Goal: Task Accomplishment & Management: Manage account settings

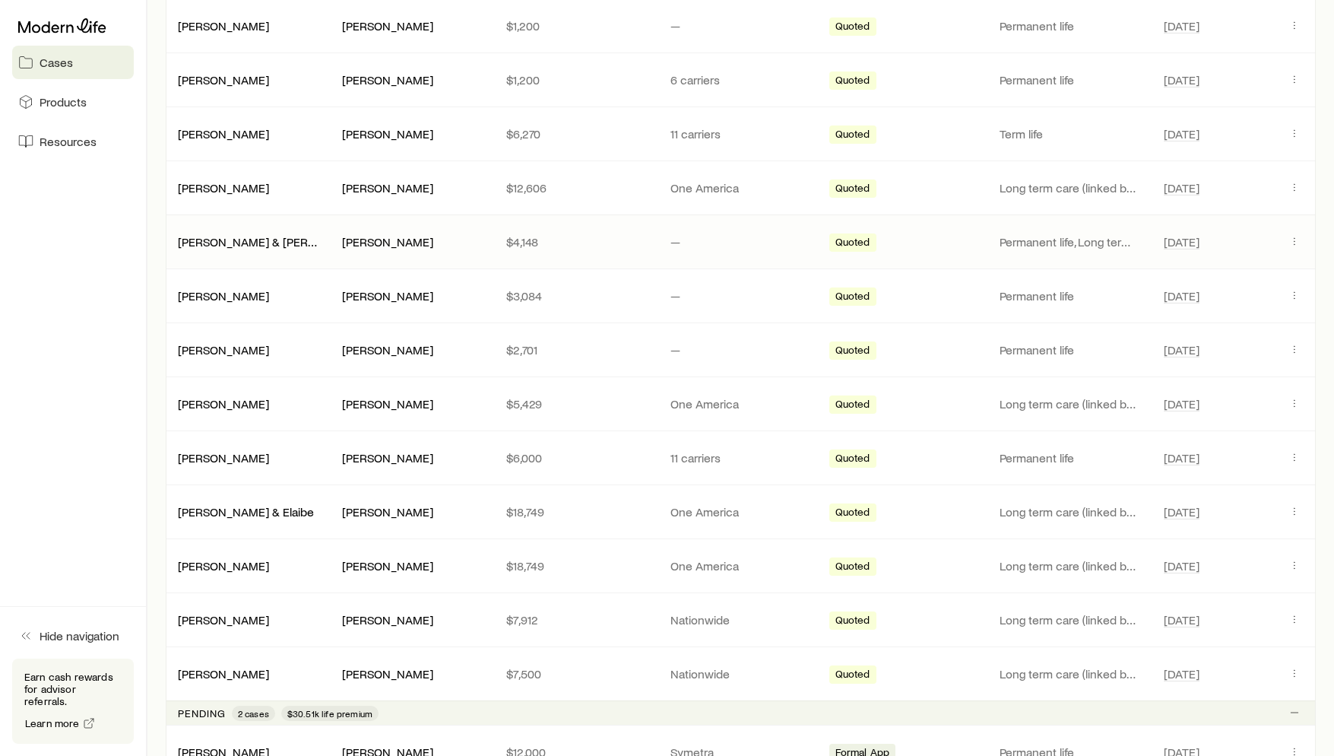
scroll to position [348, 0]
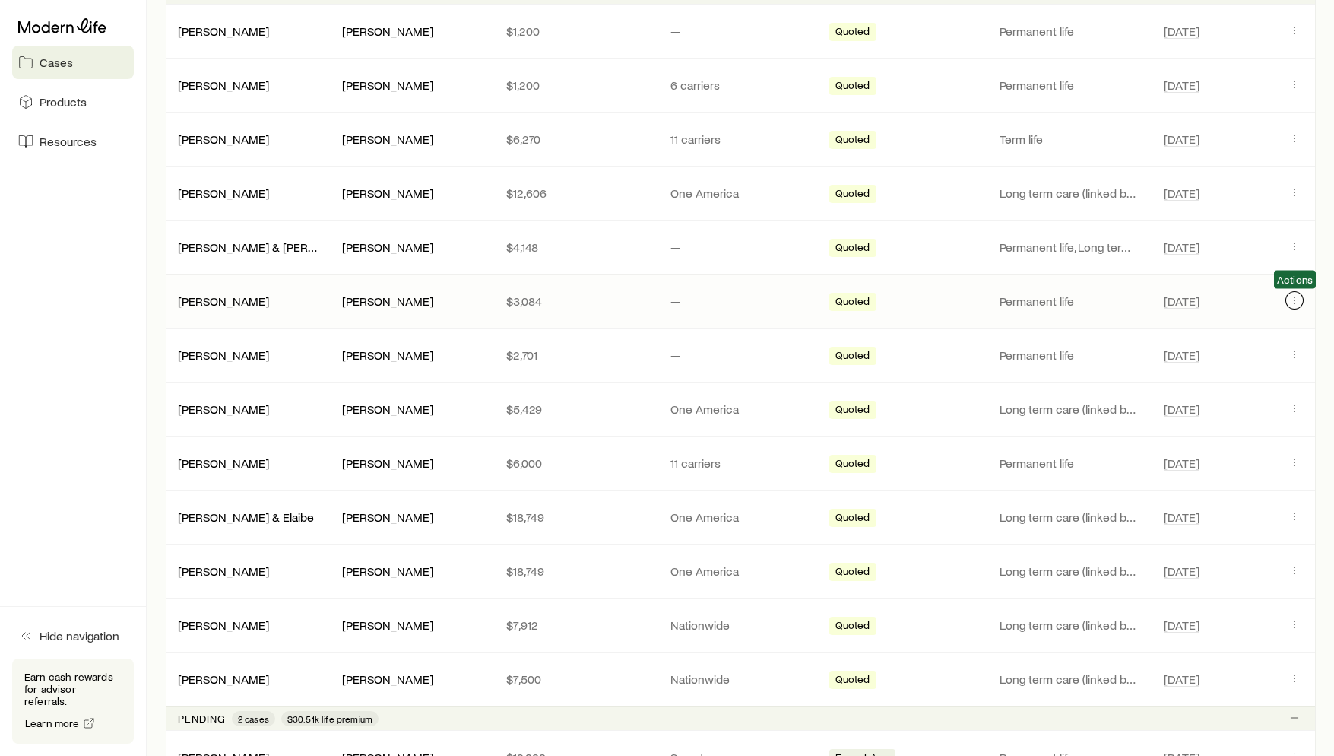
click at [1296, 299] on icon "Client cases" at bounding box center [1295, 300] width 12 height 12
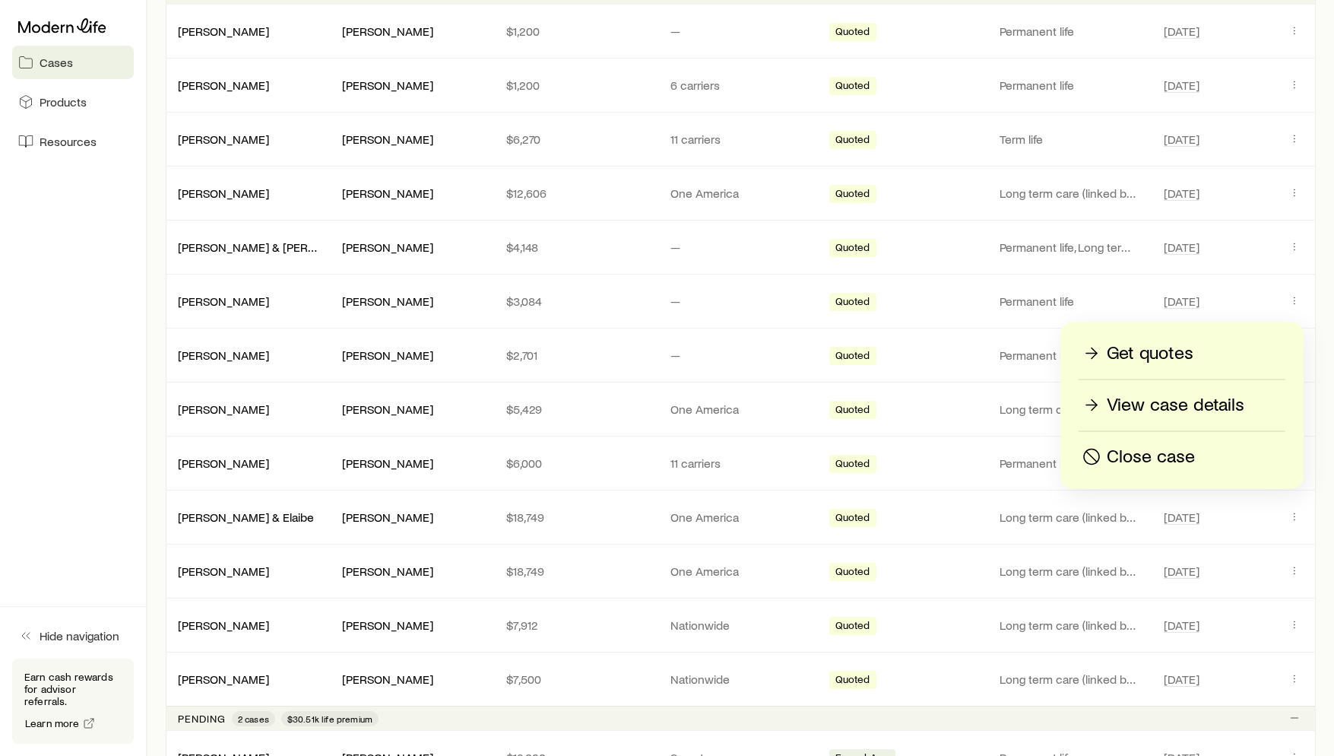
click at [1164, 404] on p "View case details" at bounding box center [1176, 405] width 138 height 24
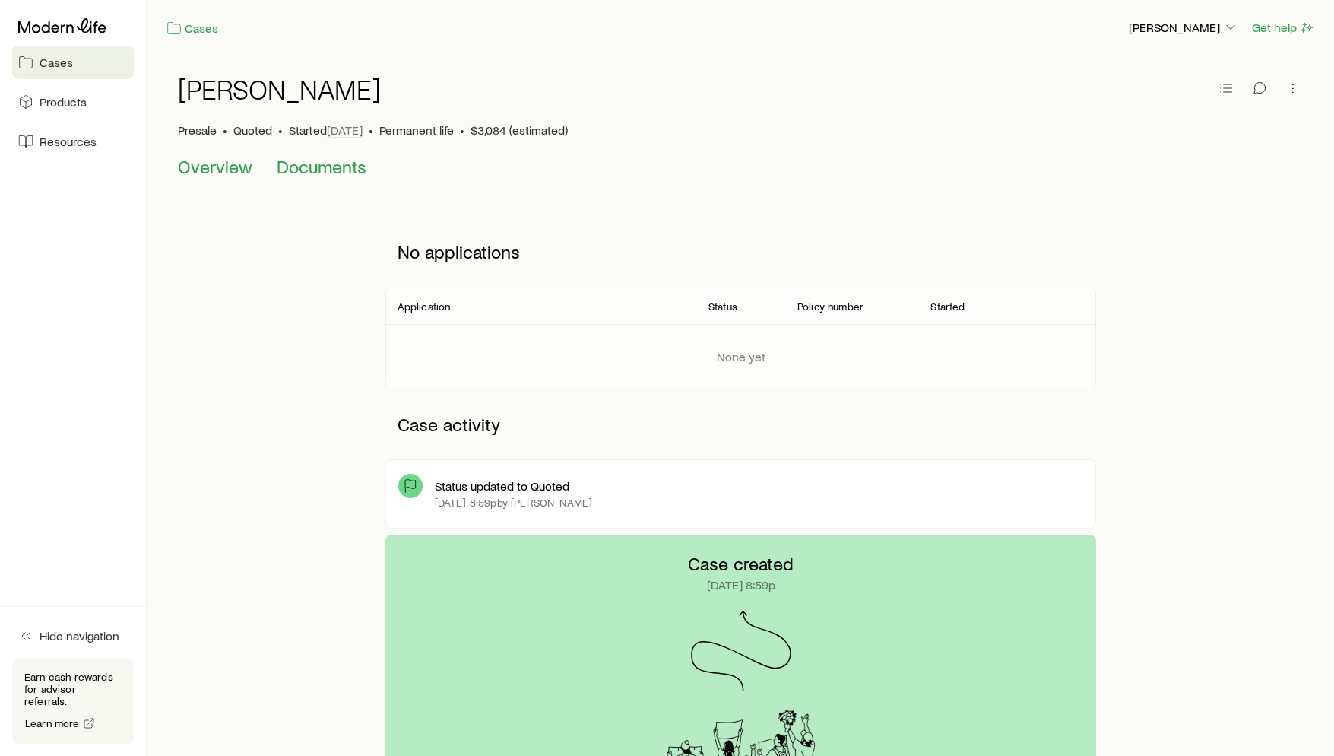
click at [357, 167] on span "Documents" at bounding box center [322, 166] width 90 height 21
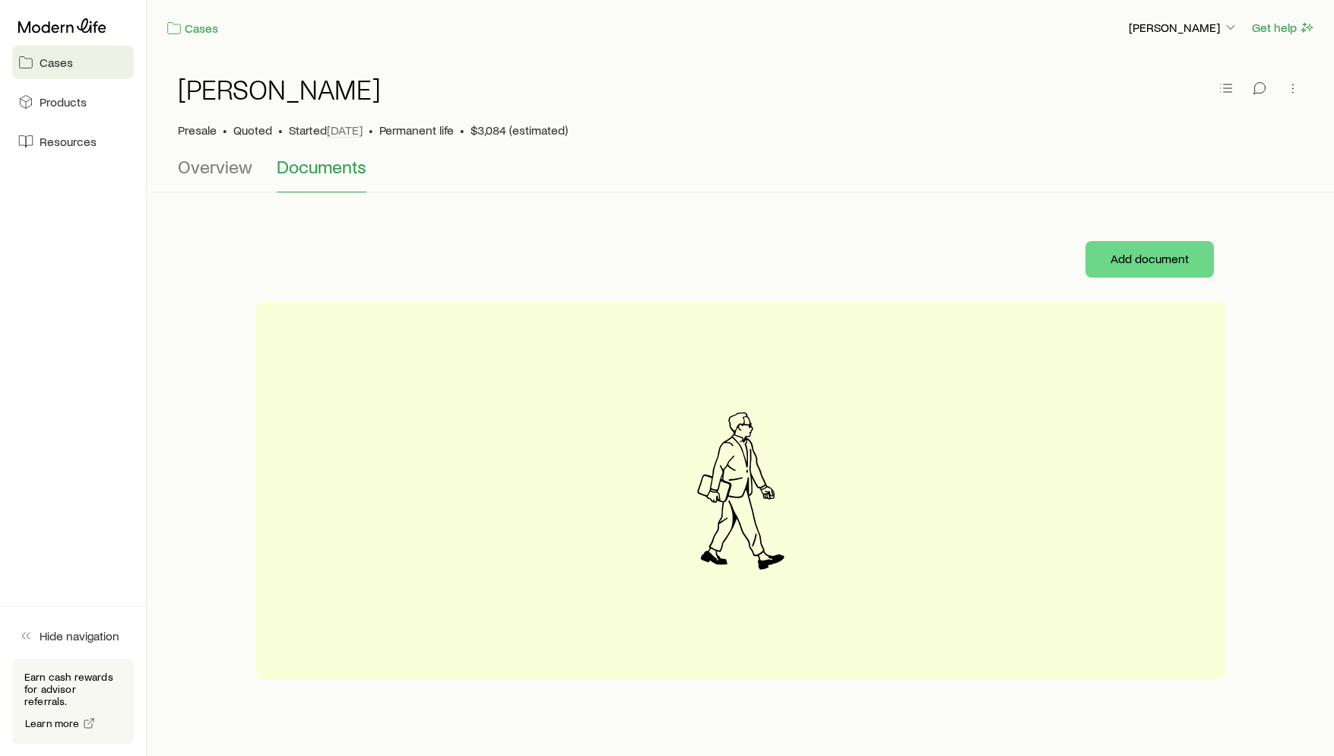
scroll to position [1, 0]
click at [690, 256] on div at bounding box center [498, 258] width 487 height 24
click at [322, 93] on h1 "[PERSON_NAME]" at bounding box center [279, 88] width 203 height 30
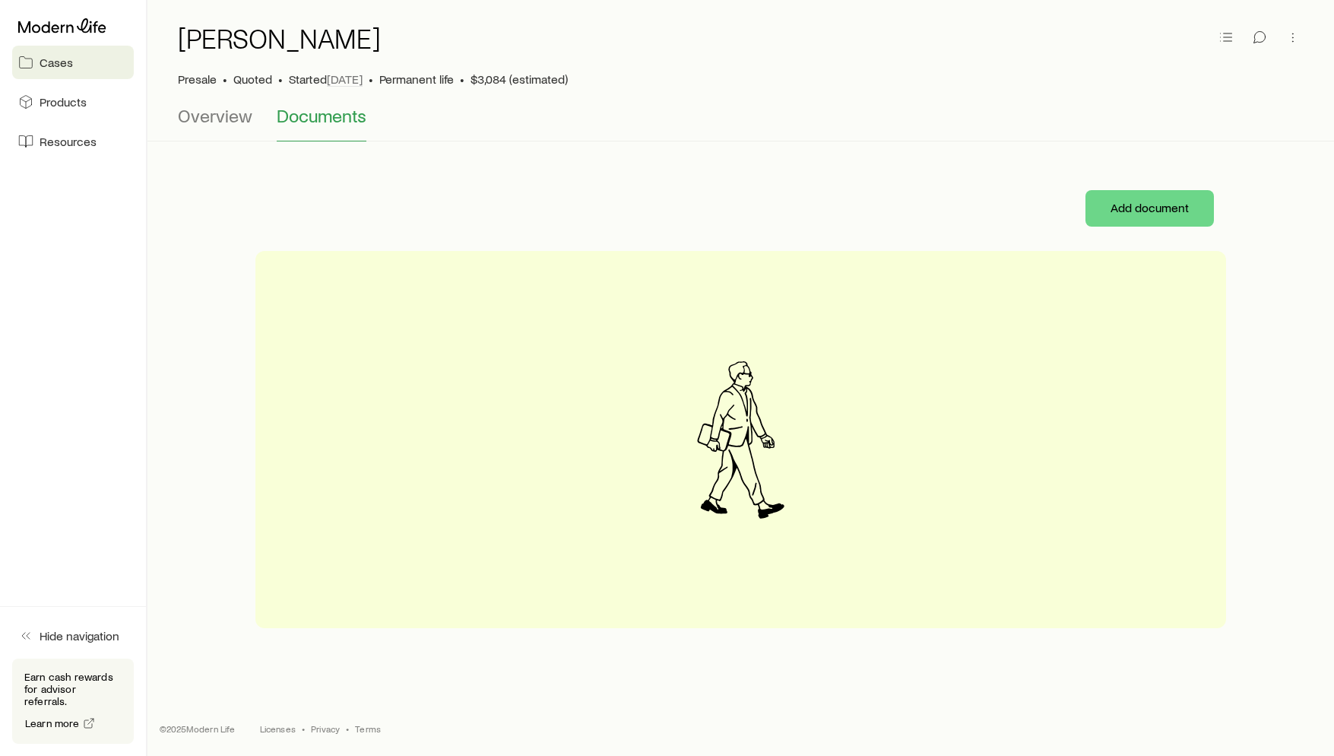
click at [430, 80] on span "Permanent life" at bounding box center [416, 78] width 75 height 15
click at [248, 78] on span "Quoted" at bounding box center [252, 78] width 39 height 15
click at [284, 71] on div "Presale • Quoted • Started [DATE] • Permanent life • $3,084 (estimated)" at bounding box center [741, 78] width 1126 height 15
click at [246, 113] on span "Overview" at bounding box center [215, 115] width 75 height 21
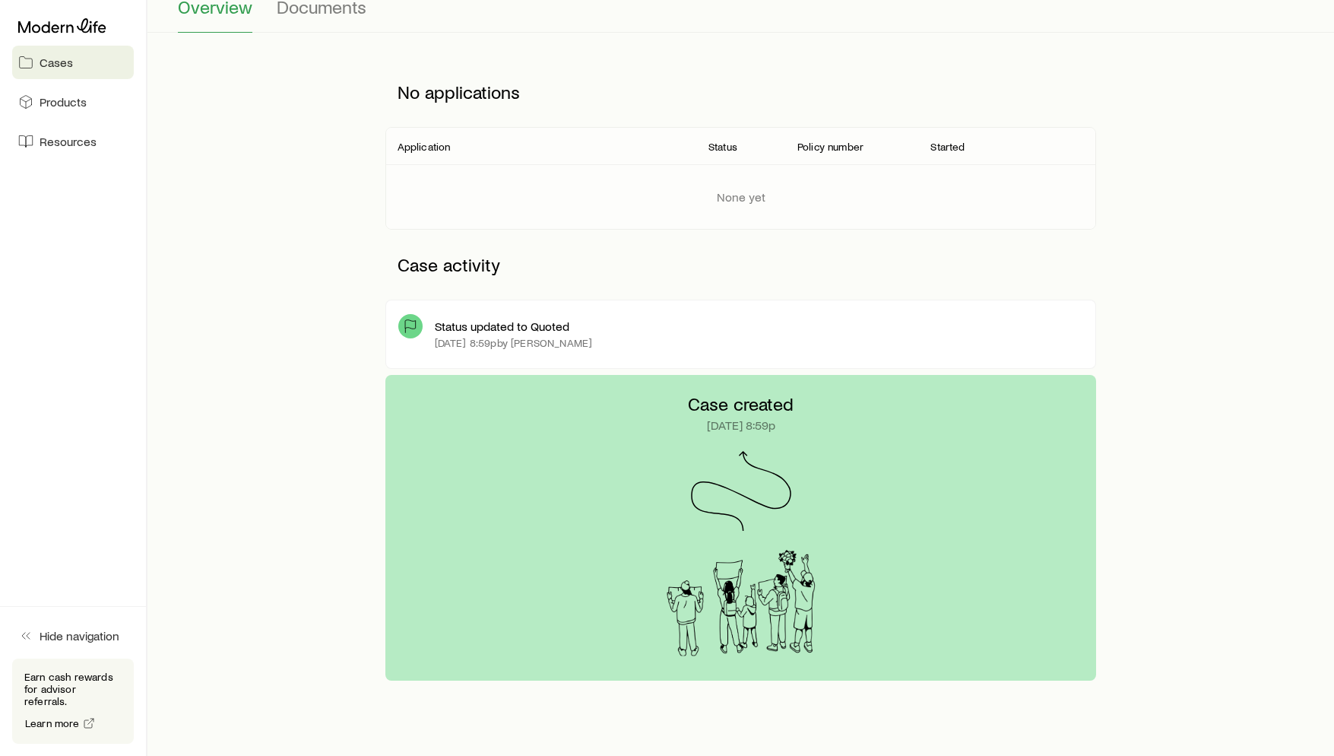
scroll to position [212, 0]
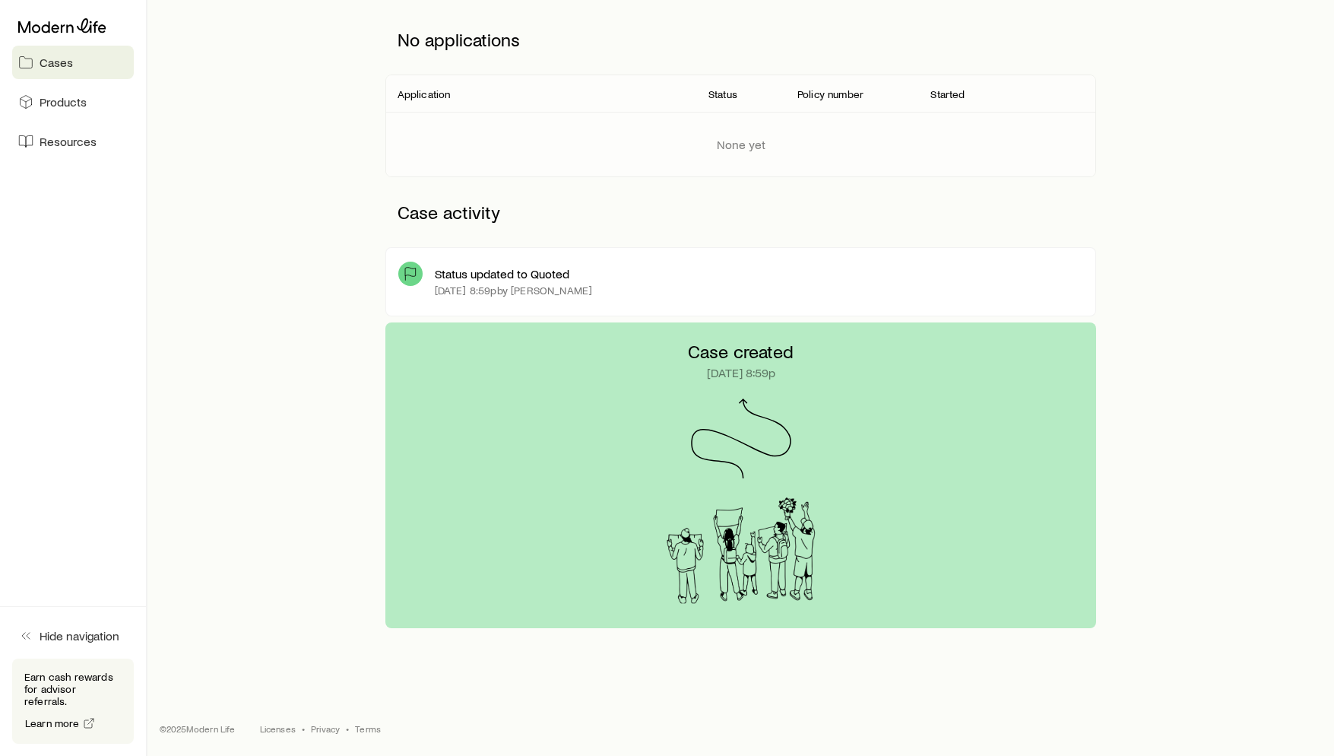
click at [737, 377] on p "[DATE] 8:59p" at bounding box center [741, 372] width 68 height 15
click at [490, 268] on p "Status updated to Quoted" at bounding box center [502, 273] width 135 height 15
click at [414, 281] on div at bounding box center [410, 274] width 24 height 24
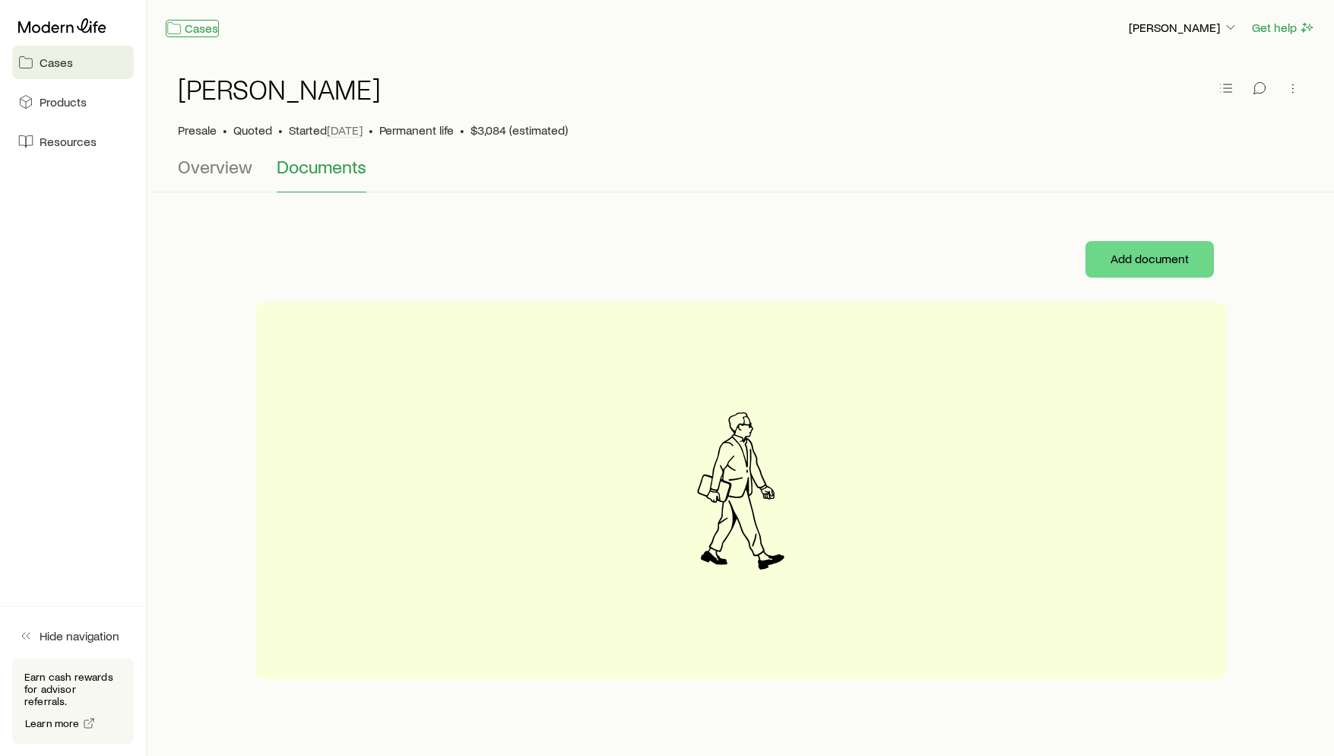
click at [200, 36] on link "Cases" at bounding box center [192, 28] width 53 height 17
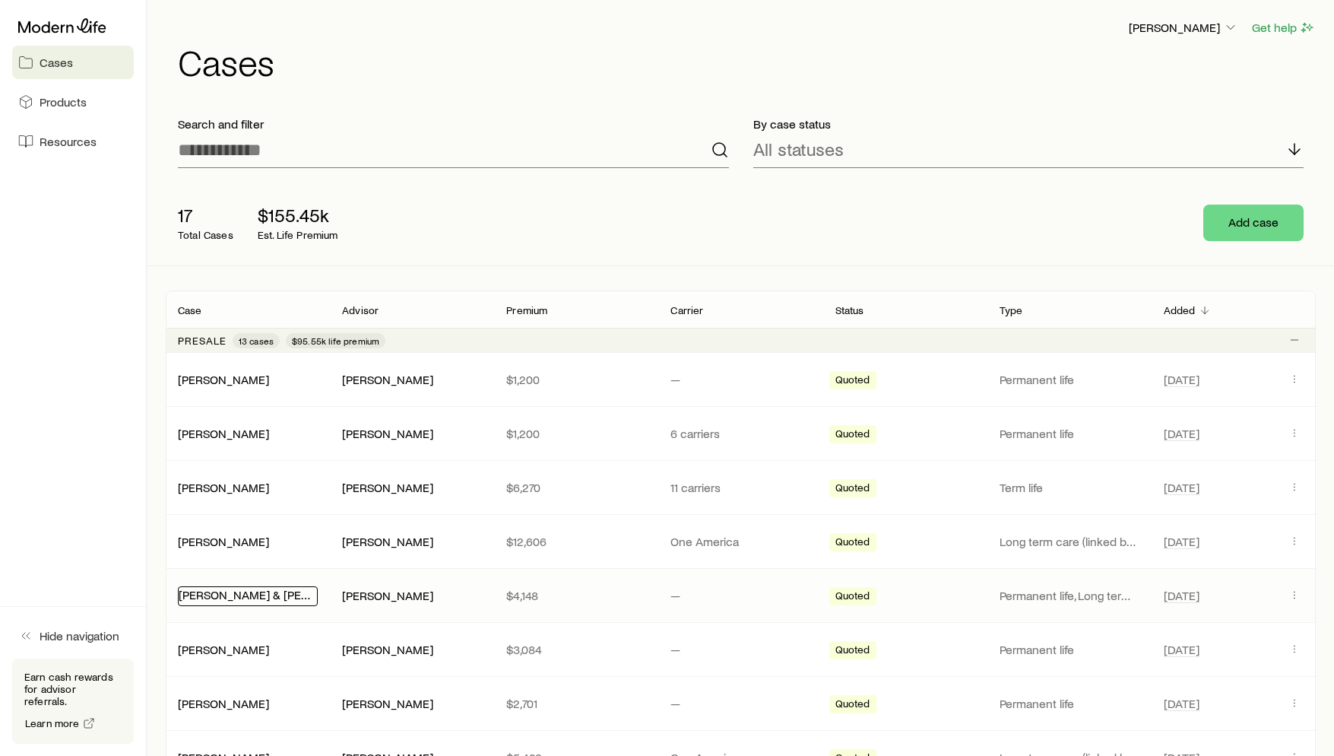
click at [255, 599] on link "[PERSON_NAME] & [PERSON_NAME]" at bounding box center [277, 594] width 196 height 14
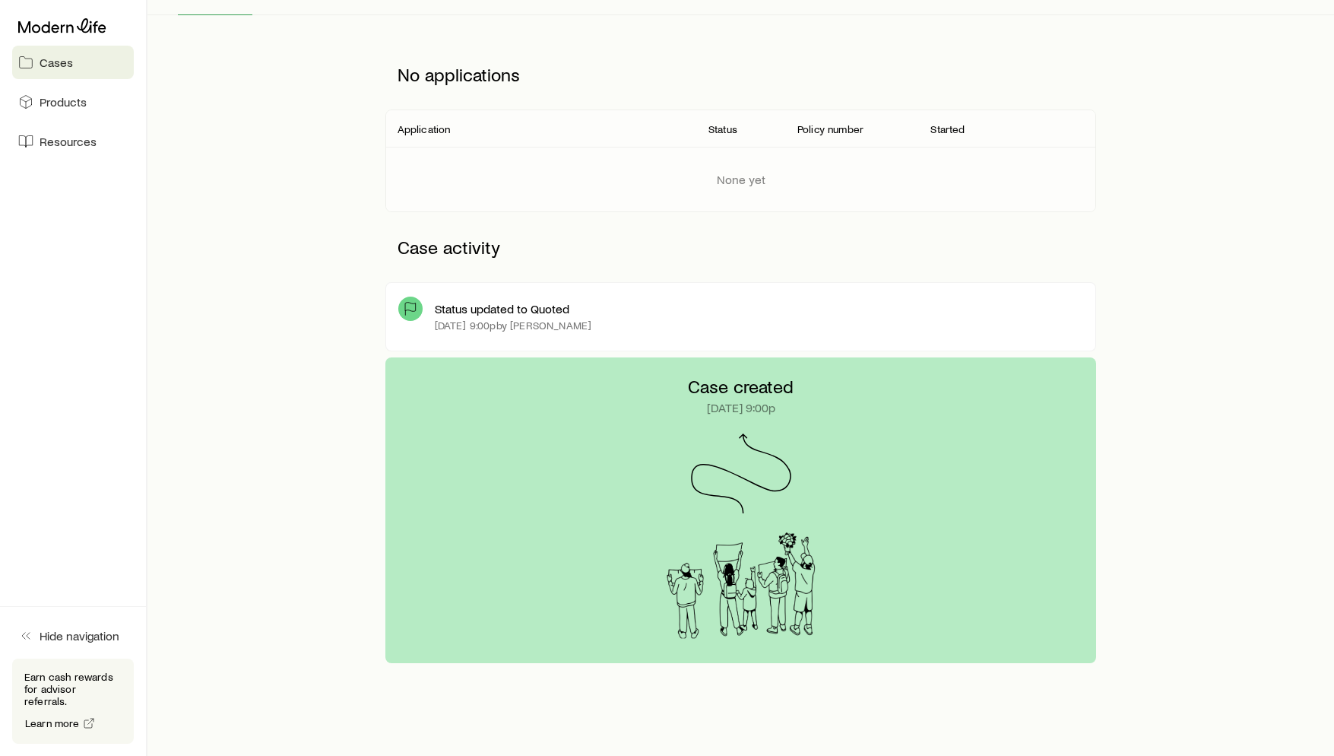
scroll to position [212, 0]
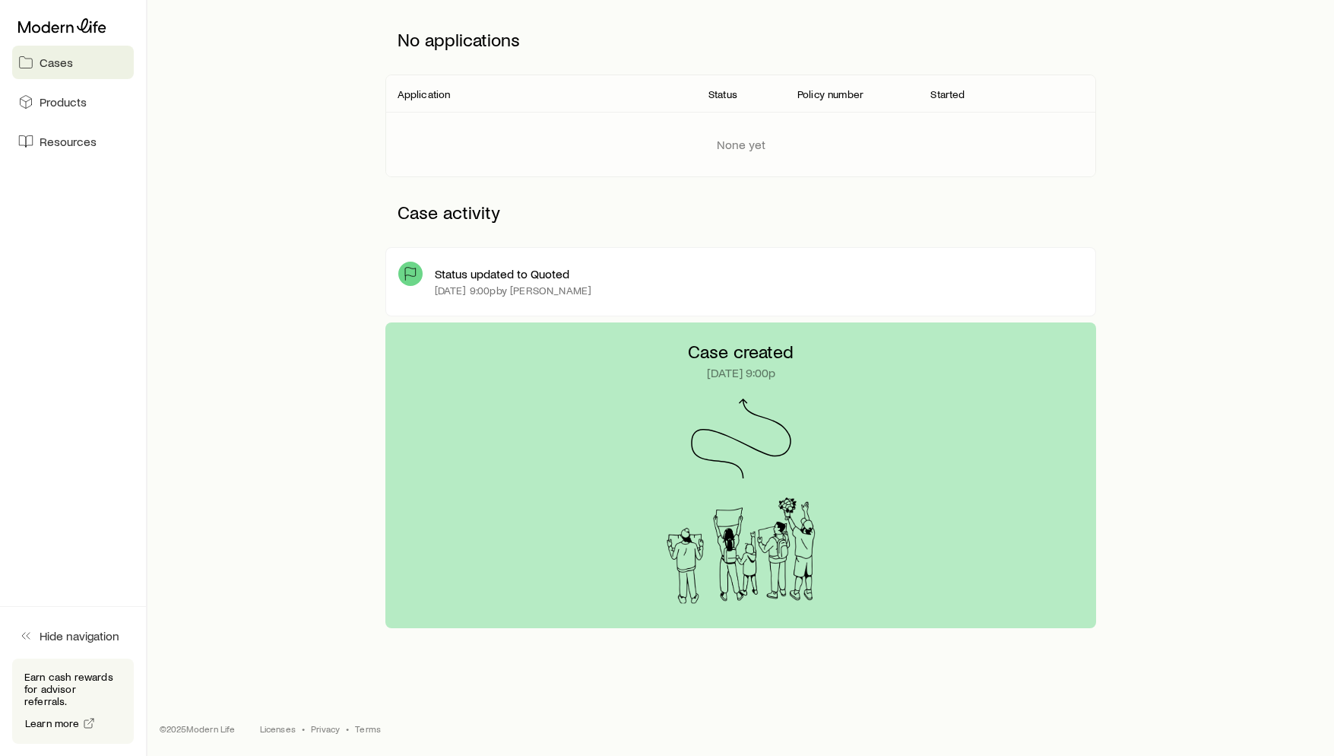
click at [1111, 414] on div "Case created [DATE] 9:00p" at bounding box center [741, 475] width 1138 height 306
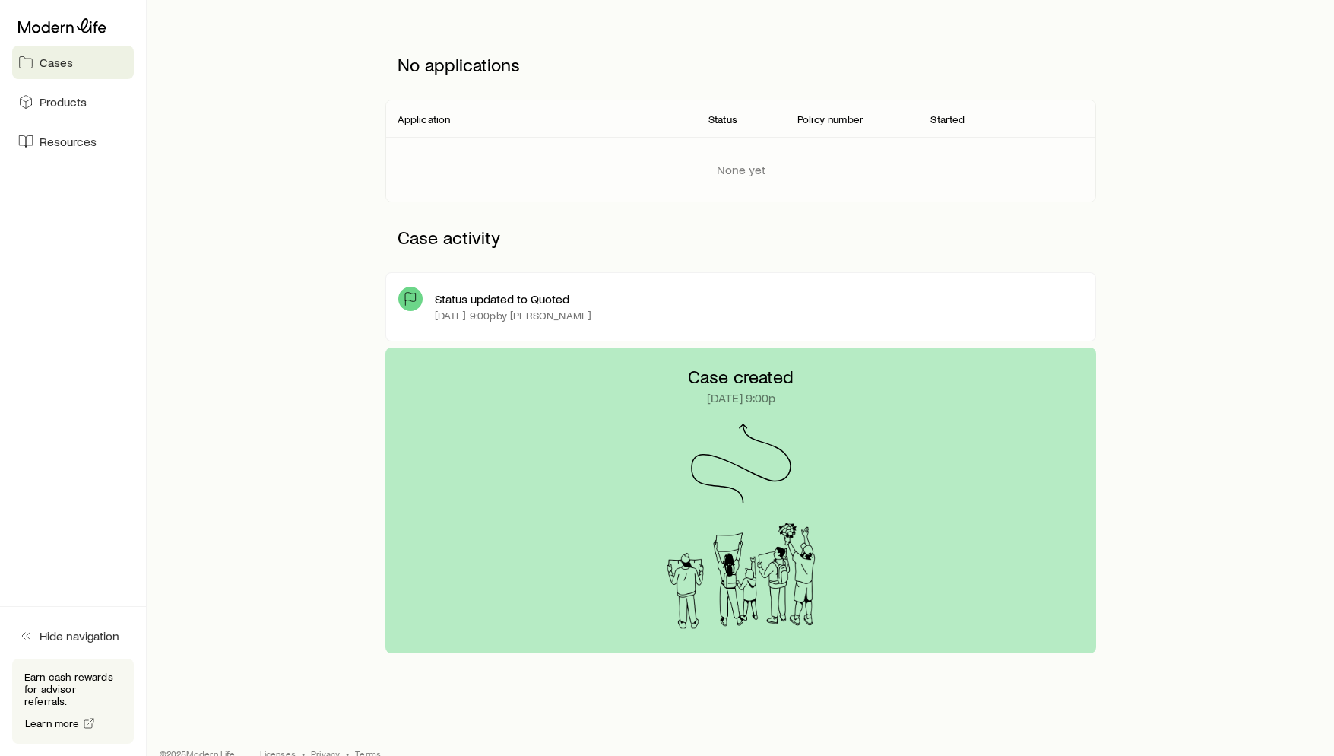
scroll to position [0, 0]
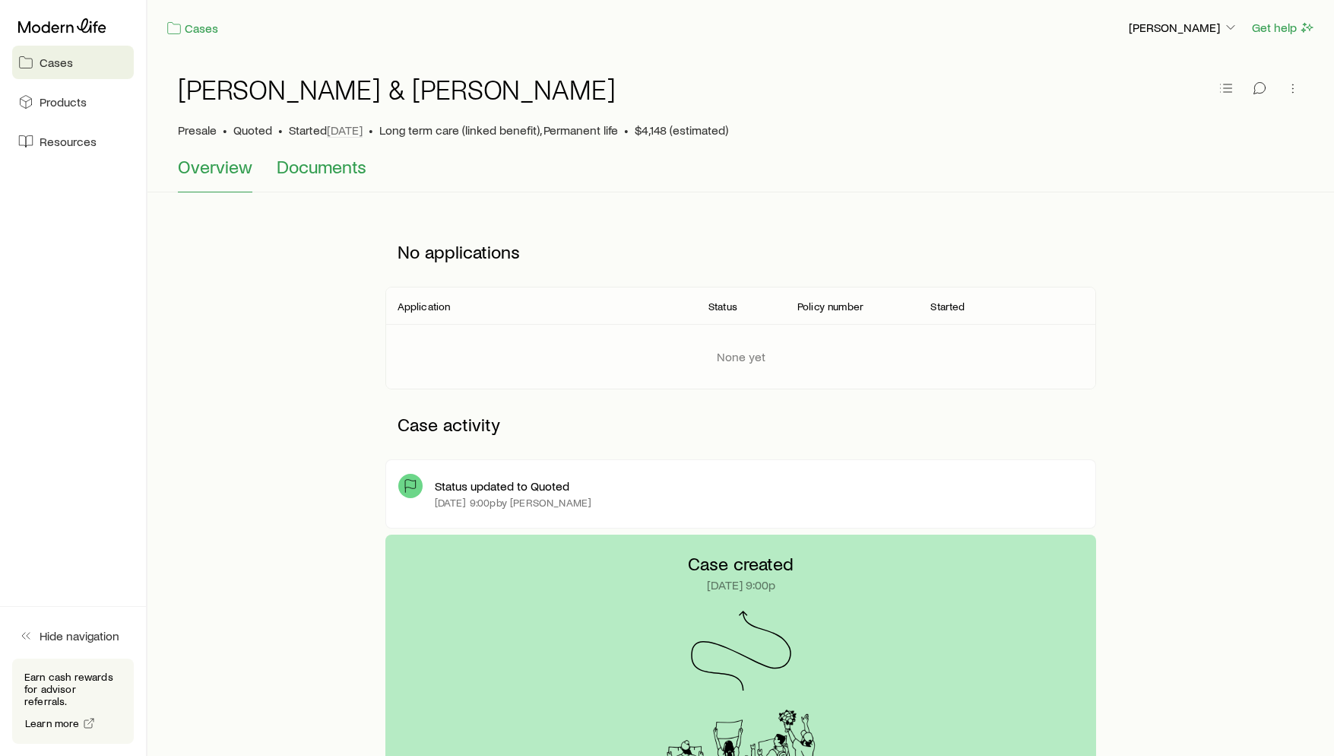
click at [308, 168] on span "Documents" at bounding box center [322, 166] width 90 height 21
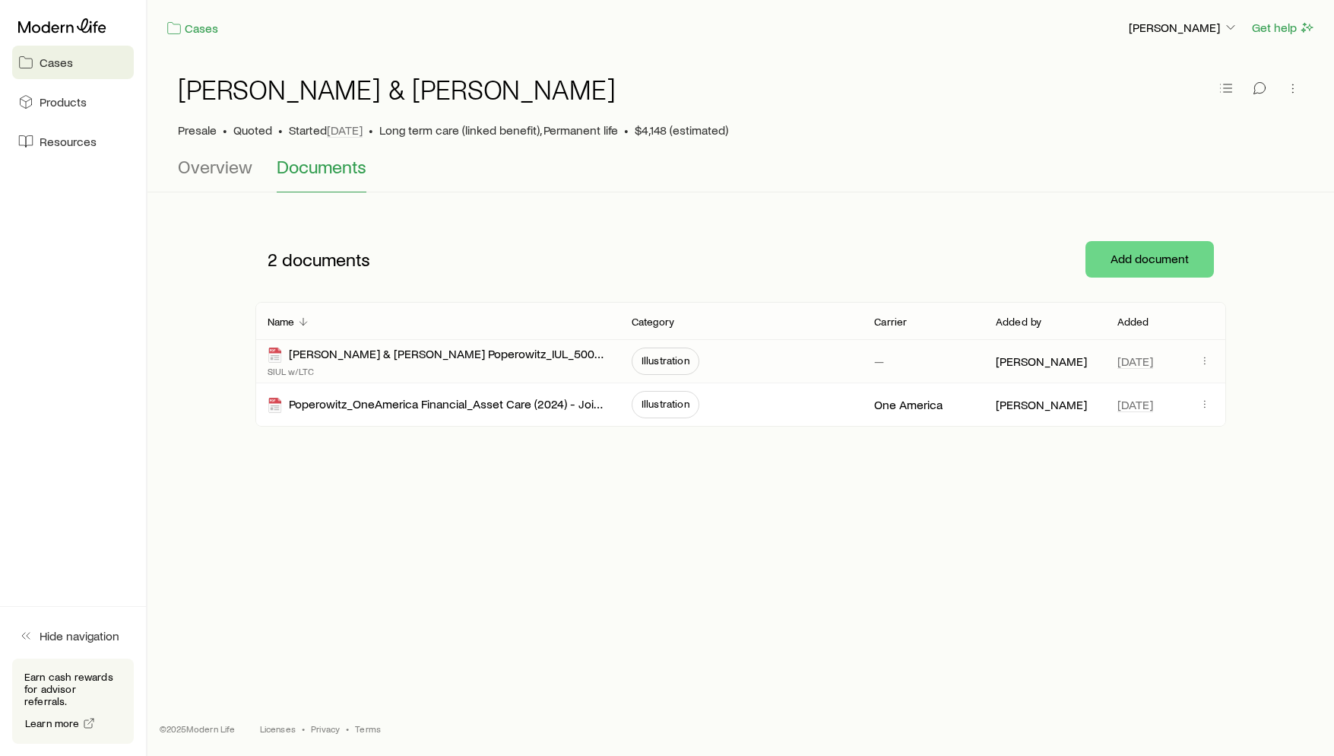
click at [665, 360] on span "Illustration" at bounding box center [666, 360] width 48 height 12
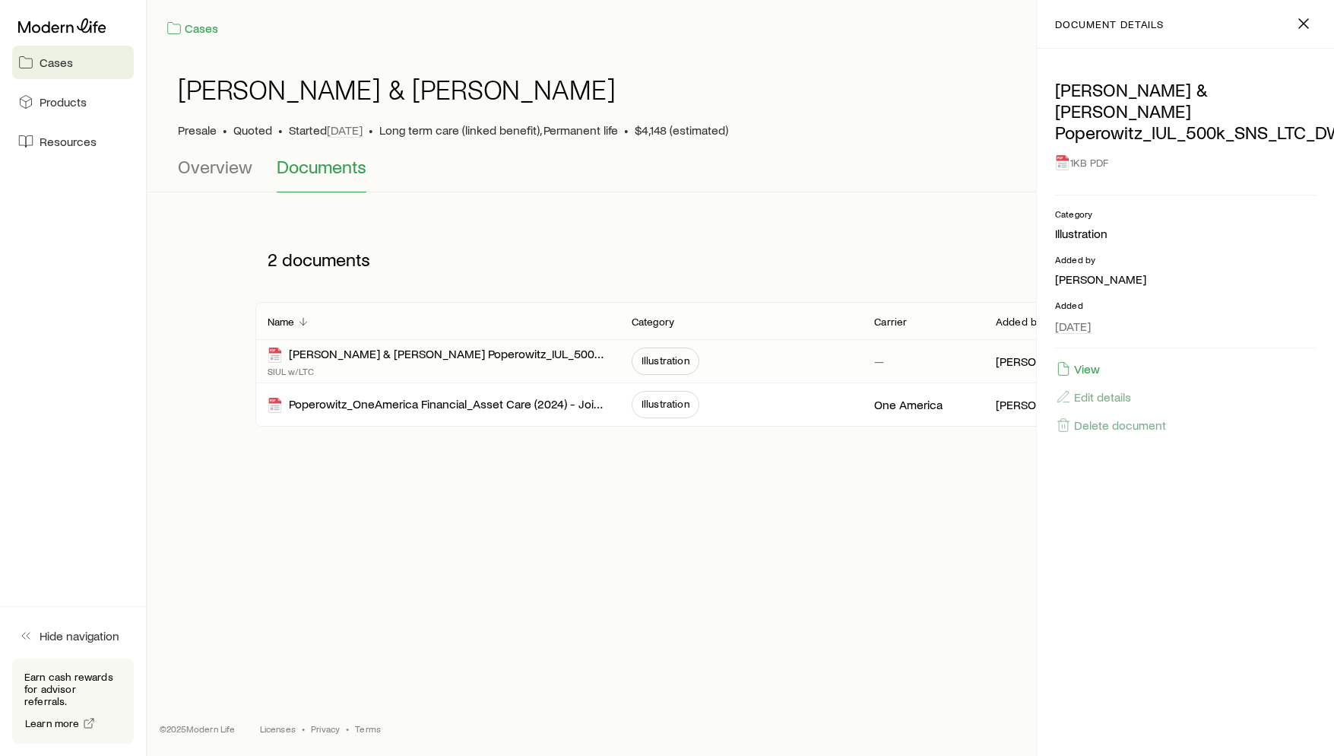
click at [664, 360] on span "Illustration" at bounding box center [666, 360] width 48 height 12
click at [1075, 149] on div "1KB PDF" at bounding box center [1185, 162] width 261 height 27
click at [898, 449] on div "[PERSON_NAME] & [PERSON_NAME] • Quoted • Started [DATE] • Long term care (linke…" at bounding box center [741, 253] width 1187 height 395
click at [1310, 29] on icon "button" at bounding box center [1304, 23] width 18 height 18
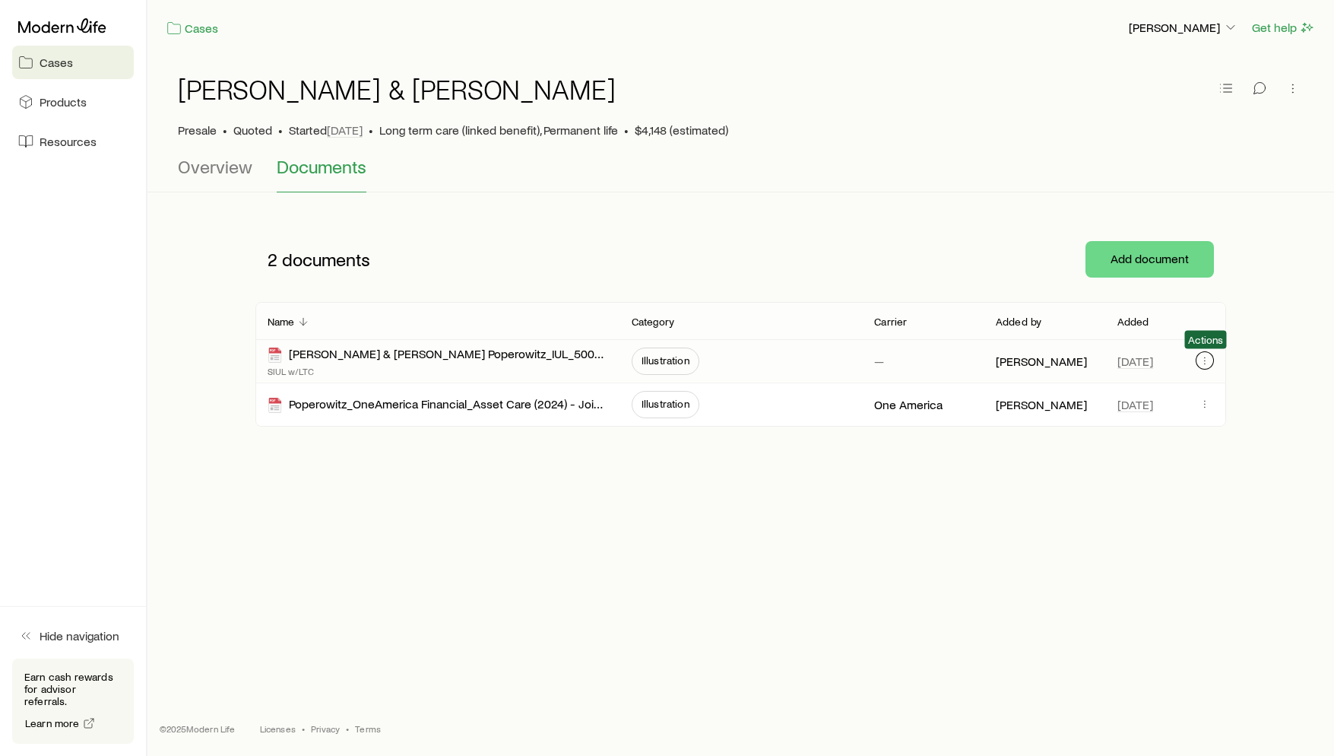
click at [1210, 362] on icon "button" at bounding box center [1205, 360] width 12 height 12
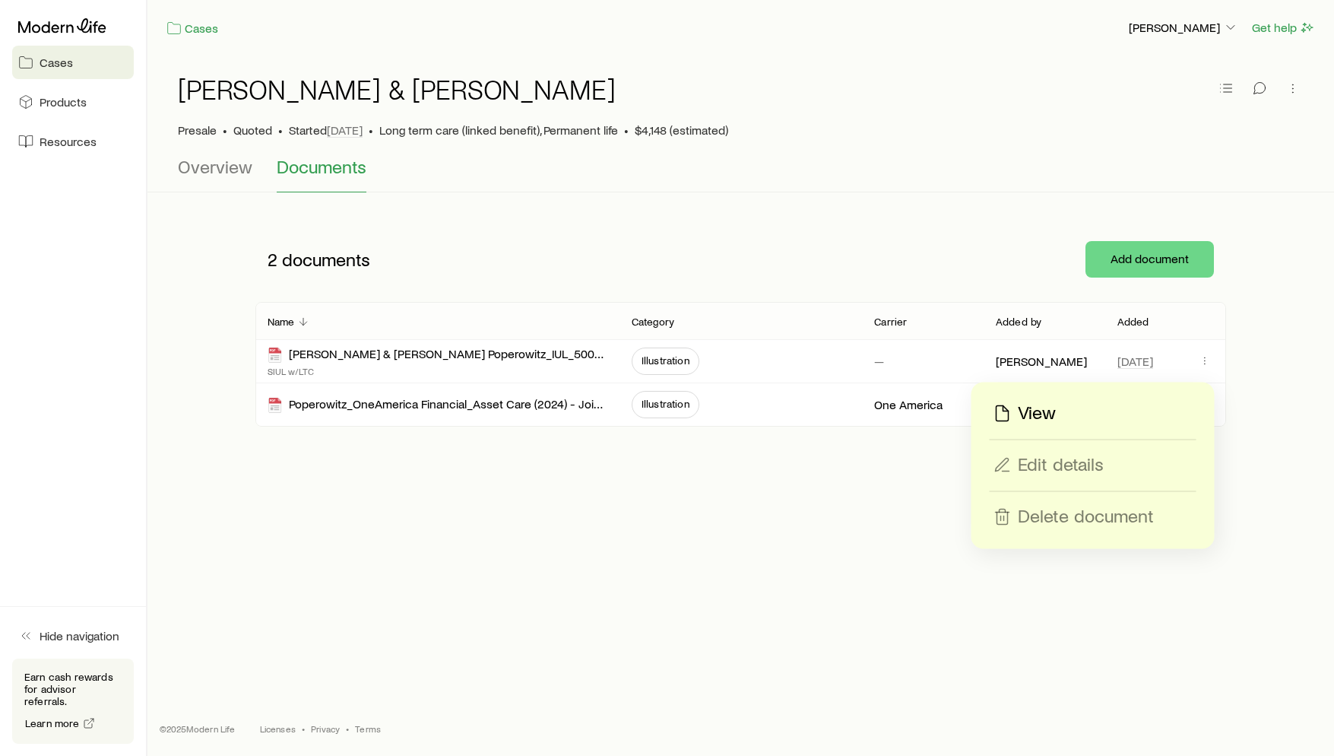
click at [1062, 411] on div "View" at bounding box center [1093, 413] width 205 height 24
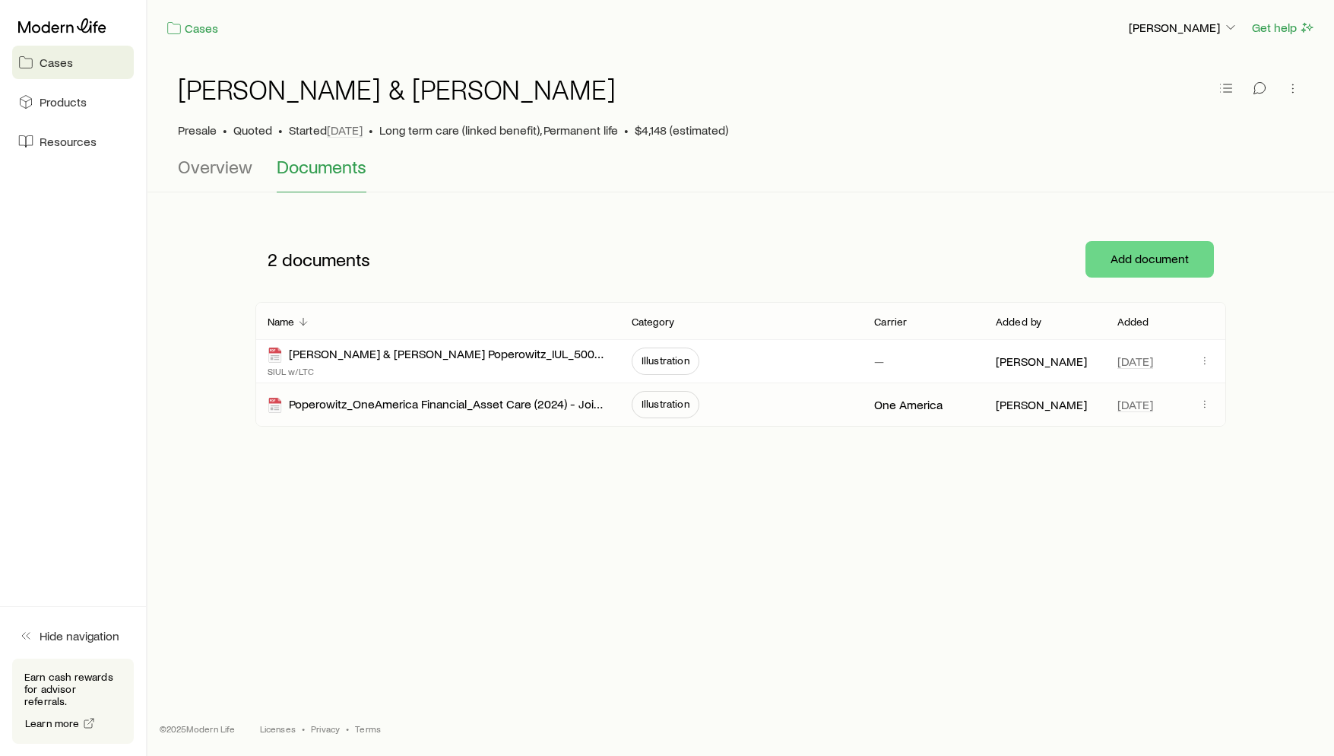
click at [648, 406] on span "Illustration" at bounding box center [666, 404] width 48 height 12
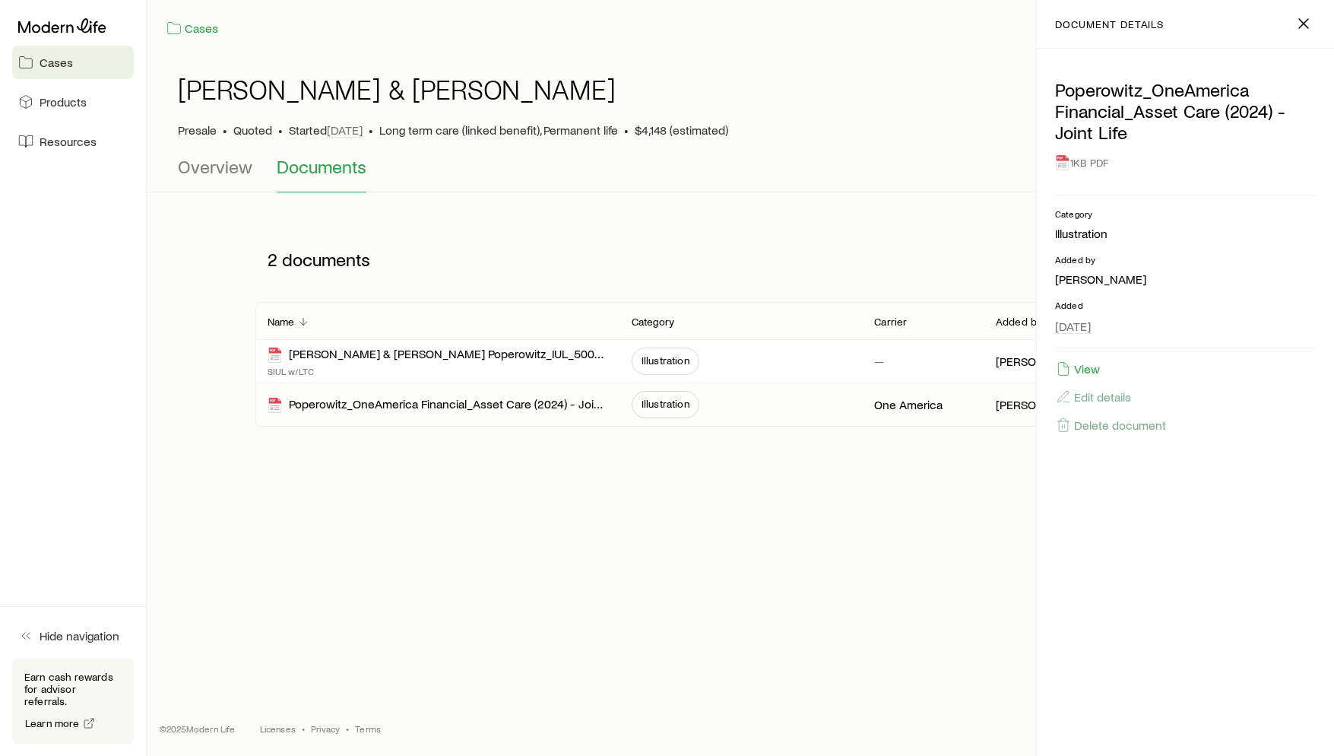
click at [1086, 157] on div "1KB PDF" at bounding box center [1185, 162] width 261 height 27
click at [956, 519] on div "Cases [PERSON_NAME] Get help [PERSON_NAME] & [PERSON_NAME] • Quoted • Started […" at bounding box center [741, 326] width 1187 height 652
click at [1075, 371] on button "View" at bounding box center [1078, 368] width 46 height 17
click at [622, 437] on div "[PERSON_NAME] & [PERSON_NAME] • Quoted • Started [DATE] • Long term care (linke…" at bounding box center [741, 253] width 1187 height 395
